Goal: Communication & Community: Participate in discussion

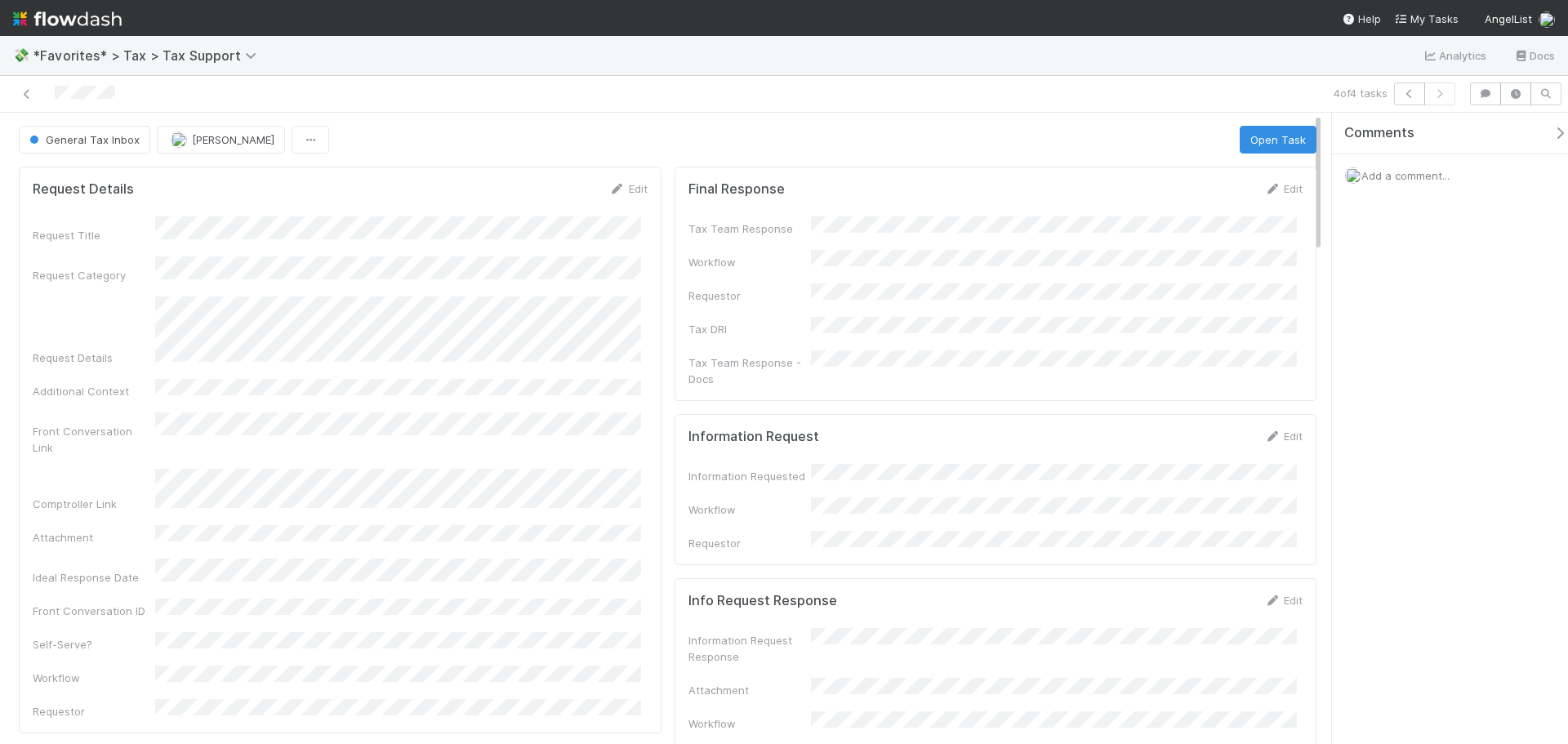
click at [1411, 174] on span "Add a comment..." at bounding box center [1405, 175] width 88 height 13
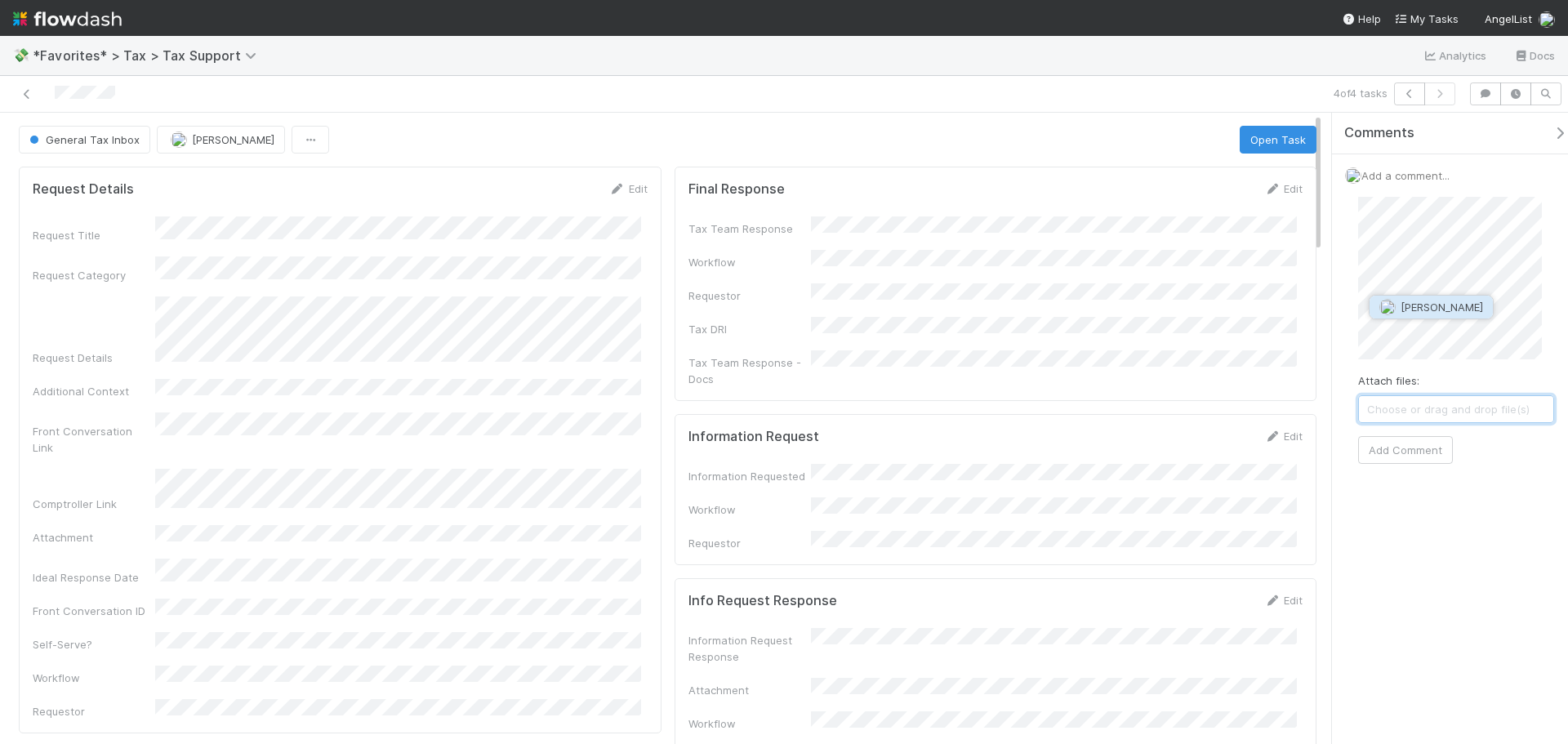
click at [1406, 312] on span "Allen Shen" at bounding box center [1441, 307] width 82 height 13
click at [1410, 524] on button "Add Comment" at bounding box center [1404, 527] width 95 height 27
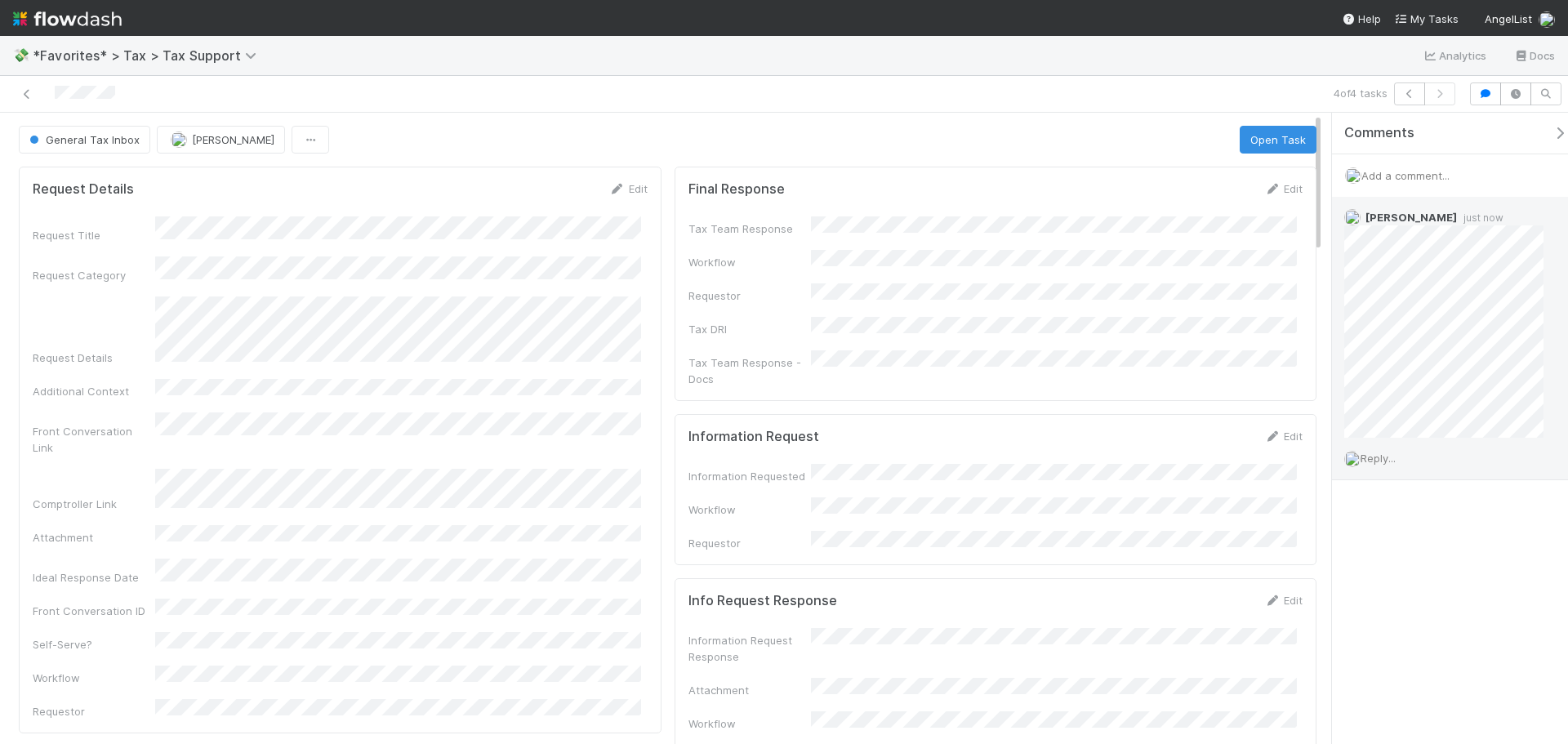
click at [1385, 462] on span "Reply..." at bounding box center [1378, 457] width 35 height 13
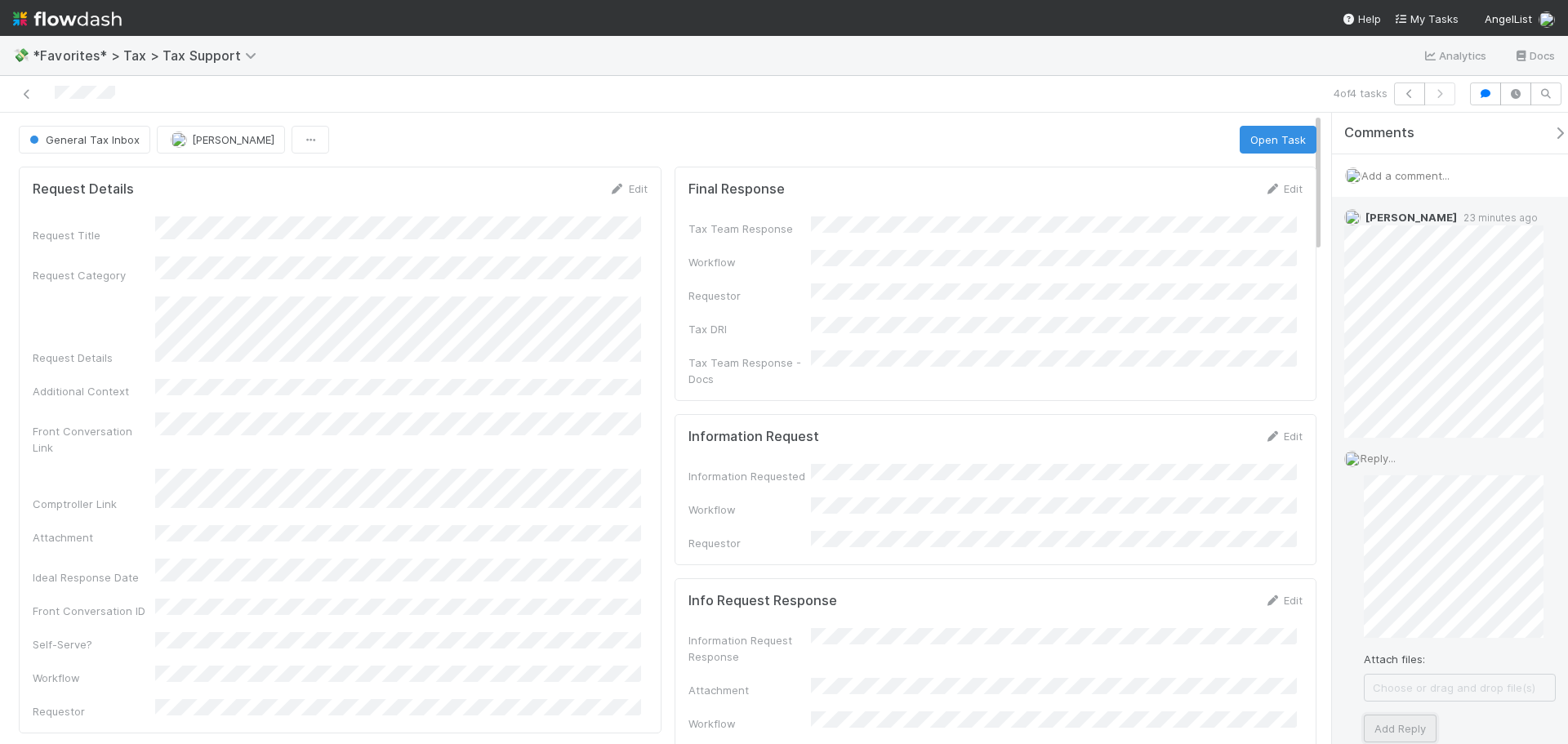
drag, startPoint x: 1408, startPoint y: 717, endPoint x: 1407, endPoint y: 728, distance: 11.0
click at [1407, 723] on button "Add Reply" at bounding box center [1400, 727] width 73 height 27
